Goal: Book appointment/travel/reservation

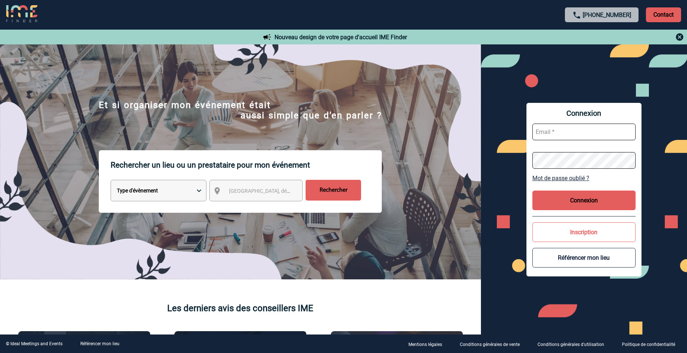
click at [139, 200] on select "Type d'évènement Séminaire avec nuitée Réunion Repas de groupe Team Building & …" at bounding box center [159, 190] width 96 height 21
select select "1"
click at [111, 181] on select "Type d'évènement Séminaire avec nuitée Réunion Repas de groupe Team Building & …" at bounding box center [159, 190] width 96 height 21
click at [303, 190] on form "Type d'évènement Séminaire avec nuitée Réunion Repas de groupe Team Building & …" at bounding box center [240, 193] width 283 height 26
click at [275, 190] on span "[GEOGRAPHIC_DATA], département, région..." at bounding box center [280, 191] width 103 height 6
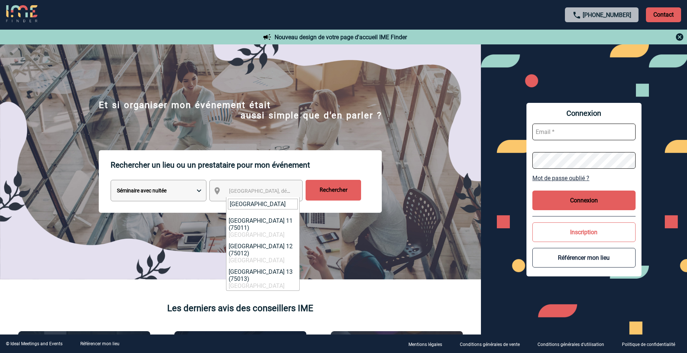
scroll to position [281, 0]
type input "[GEOGRAPHIC_DATA]"
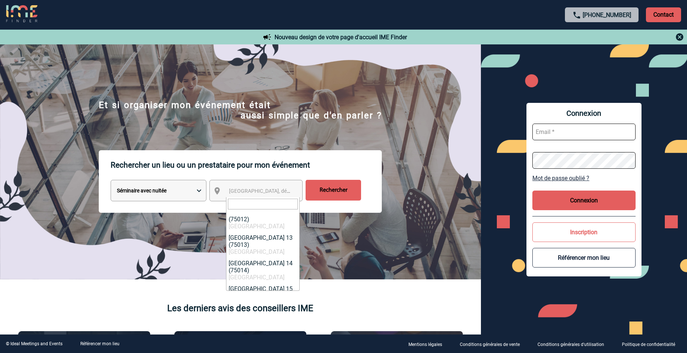
select select "19"
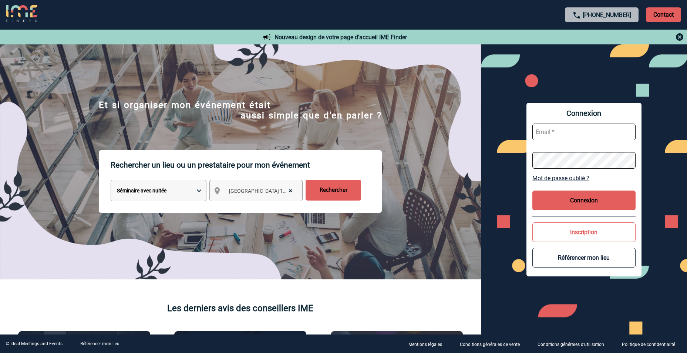
click at [338, 198] on input "Rechercher" at bounding box center [332, 190] width 55 height 21
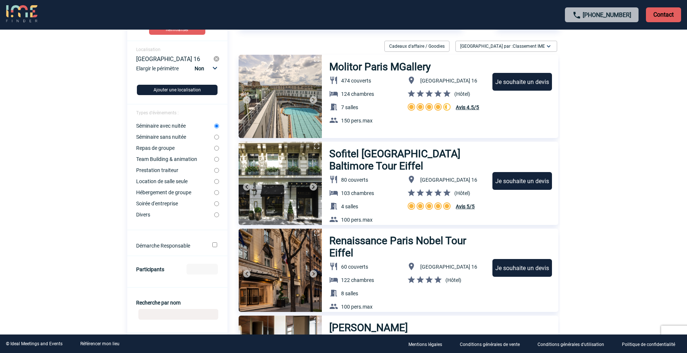
scroll to position [52, 0]
